Goal: Task Accomplishment & Management: Use online tool/utility

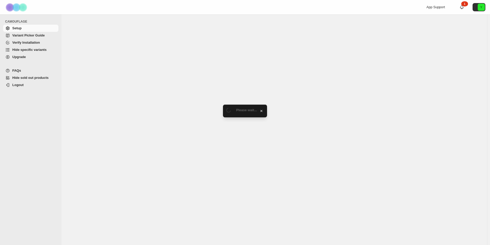
select select "******"
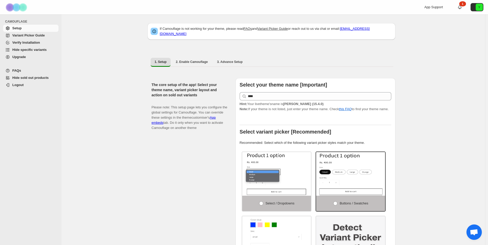
click at [39, 47] on link "Hide specific variants" at bounding box center [30, 49] width 55 height 7
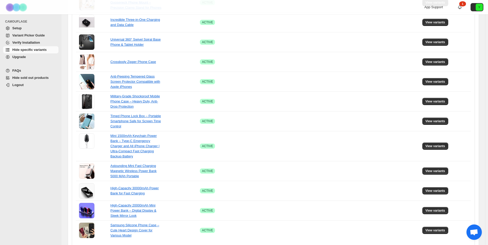
scroll to position [292, 0]
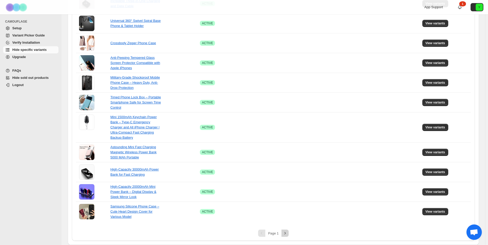
click at [285, 233] on icon "Next" at bounding box center [284, 232] width 5 height 5
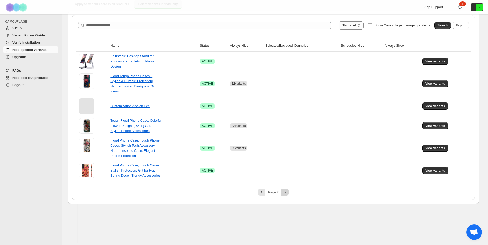
scroll to position [11, 0]
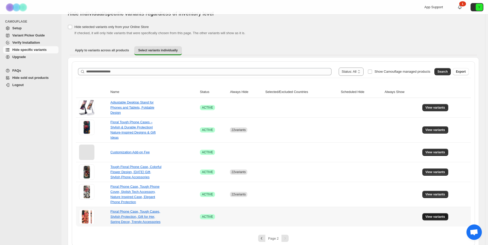
click at [436, 214] on span "View variants" at bounding box center [435, 216] width 20 height 4
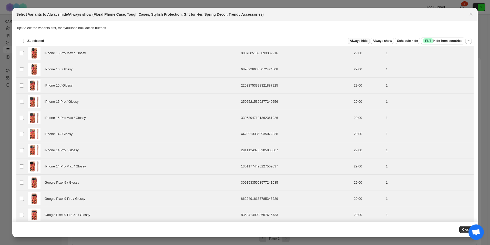
click at [365, 41] on span "Always hide" at bounding box center [359, 41] width 18 height 4
